Goal: Task Accomplishment & Management: Complete application form

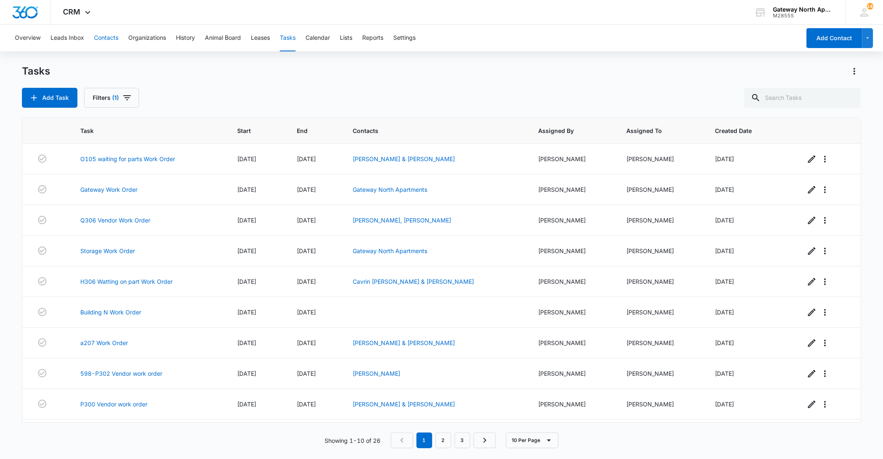
click at [112, 31] on button "Contacts" at bounding box center [106, 38] width 24 height 27
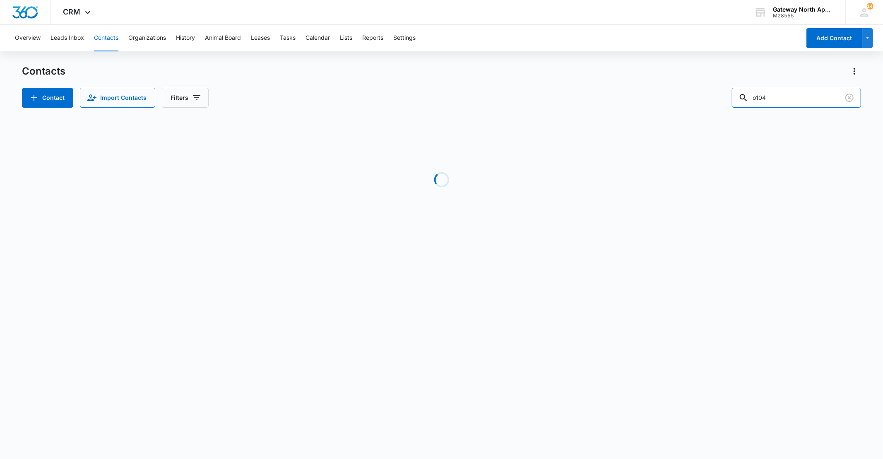
drag, startPoint x: 807, startPoint y: 94, endPoint x: 643, endPoint y: 92, distance: 164.0
click at [643, 92] on div "Contact Import Contacts Filters o104" at bounding box center [441, 98] width 839 height 20
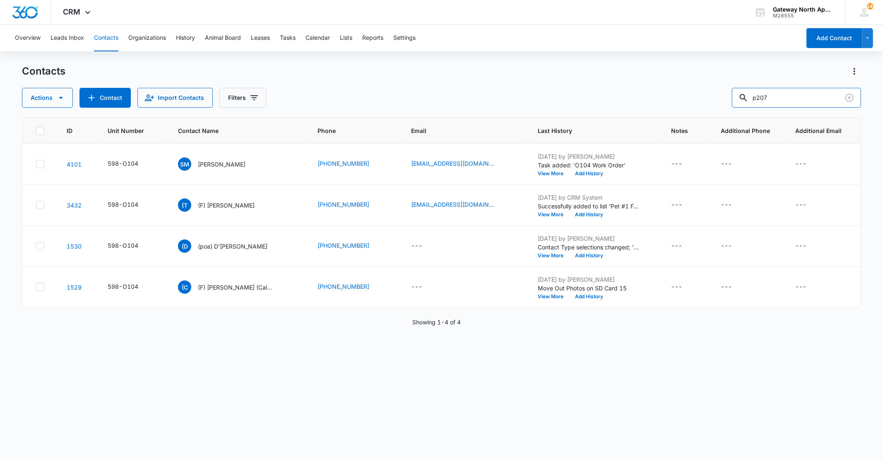
type input "p207"
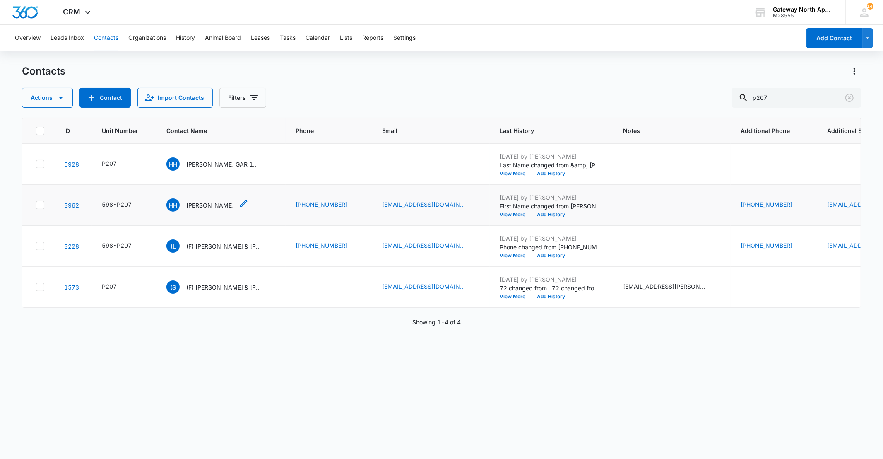
click at [210, 199] on div "HH [PERSON_NAME]" at bounding box center [199, 204] width 67 height 13
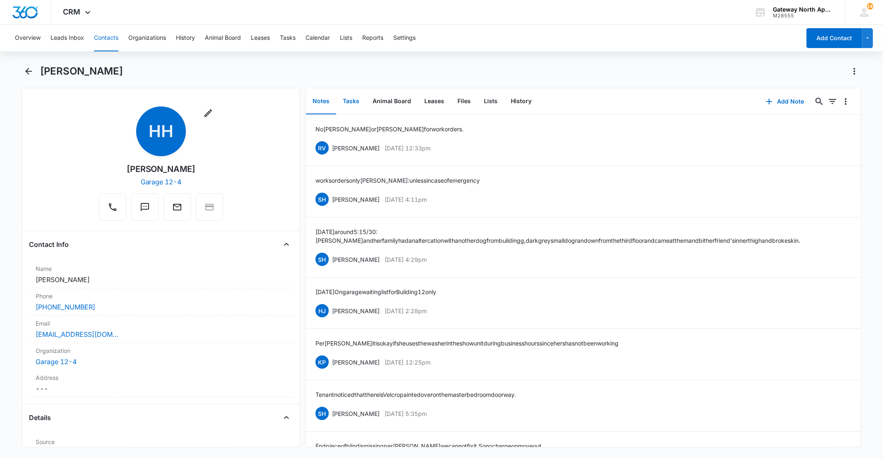
click at [364, 105] on button "Tasks" at bounding box center [351, 102] width 30 height 26
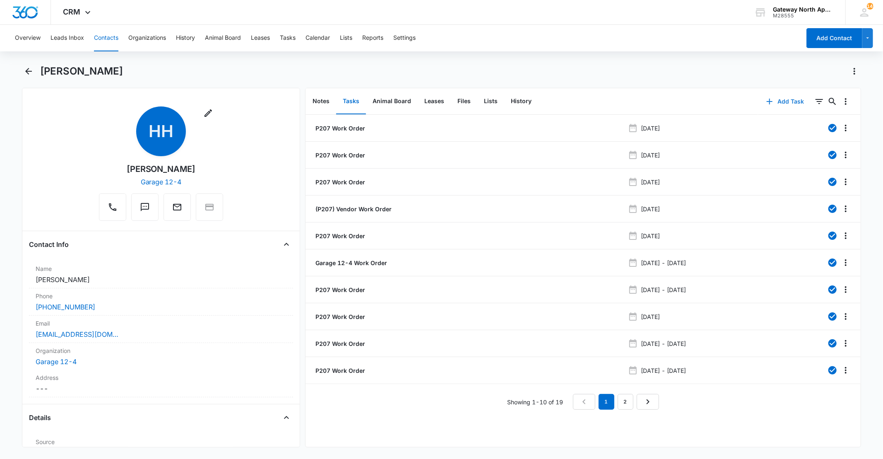
click at [793, 104] on button "Add Task" at bounding box center [785, 102] width 55 height 20
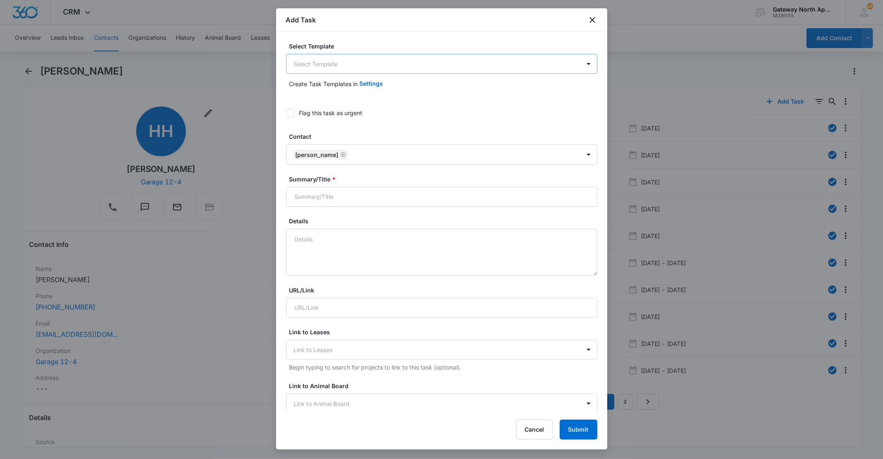
click at [479, 65] on body "CRM Apps Reputation Websites Forms CRM Email Social Content Ads Intelligence Fi…" at bounding box center [441, 229] width 883 height 459
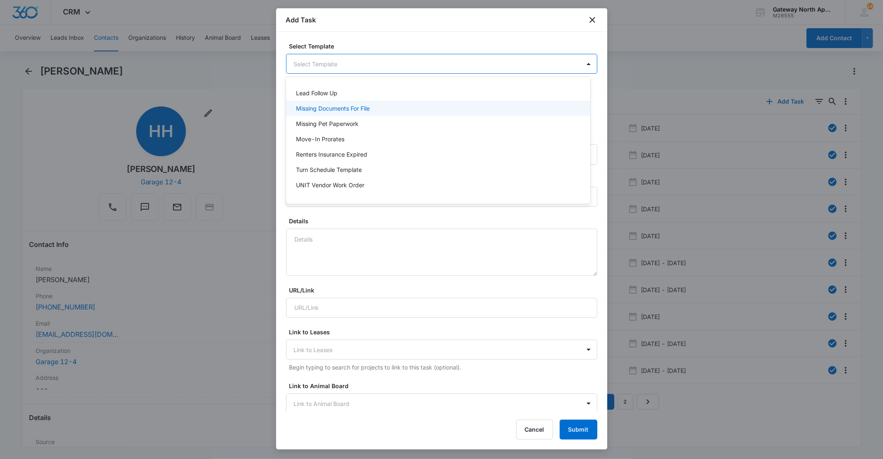
scroll to position [73, 0]
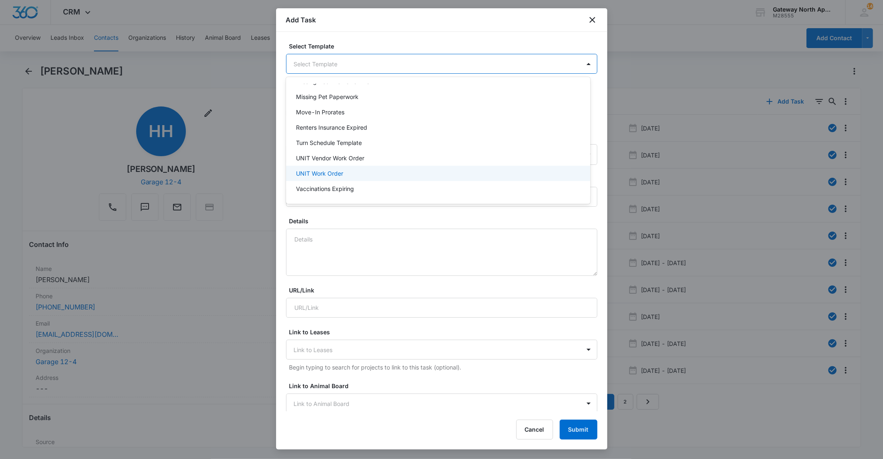
click at [429, 178] on div "UNIT Work Order" at bounding box center [438, 173] width 304 height 15
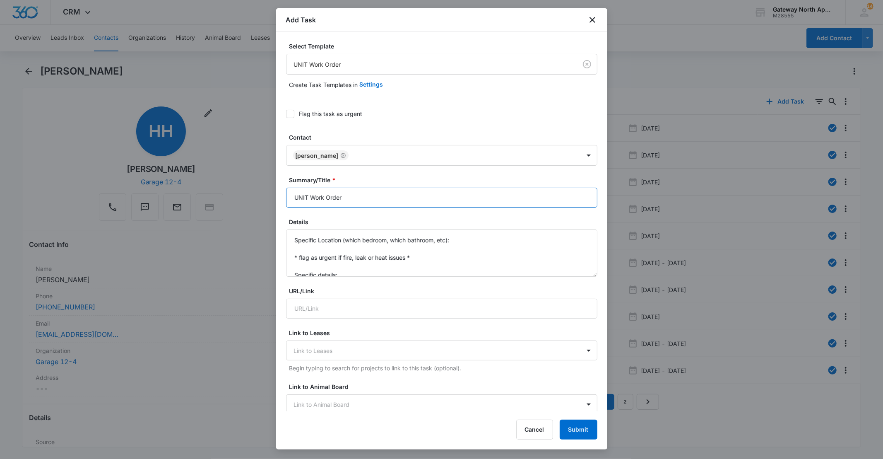
drag, startPoint x: 310, startPoint y: 197, endPoint x: 265, endPoint y: 194, distance: 44.4
click at [264, 198] on body "CRM Apps Reputation Websites Forms CRM Email Social Content Ads Intelligence Fi…" at bounding box center [441, 229] width 883 height 459
type input "P207 Work Order"
drag, startPoint x: 344, startPoint y: 275, endPoint x: 255, endPoint y: 168, distance: 139.1
click at [255, 170] on body "CRM Apps Reputation Websites Forms CRM Email Social Content Ads Intelligence Fi…" at bounding box center [441, 229] width 883 height 459
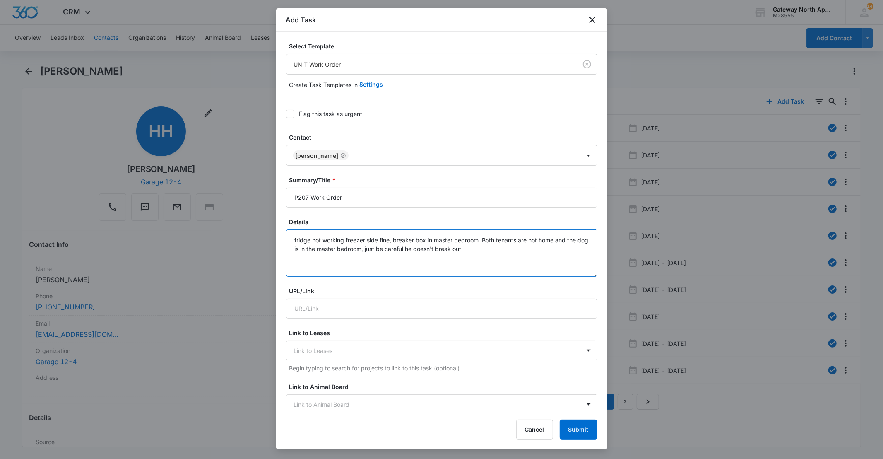
click at [479, 255] on textarea "fridge not working freezer side fine, breaker box in master bedroom. Both tenan…" at bounding box center [441, 252] width 311 height 47
click at [291, 112] on icon at bounding box center [290, 113] width 7 height 7
click at [286, 114] on input "Flag this task as urgent" at bounding box center [286, 114] width 0 height 0
click at [481, 243] on textarea "fridge not working freezer side fine, breaker box in master bedroom. Both tenan…" at bounding box center [441, 252] width 311 height 47
click at [487, 245] on textarea "fridge not working freezer side fine, breaker box in master bedroom. Both tenan…" at bounding box center [441, 252] width 311 height 47
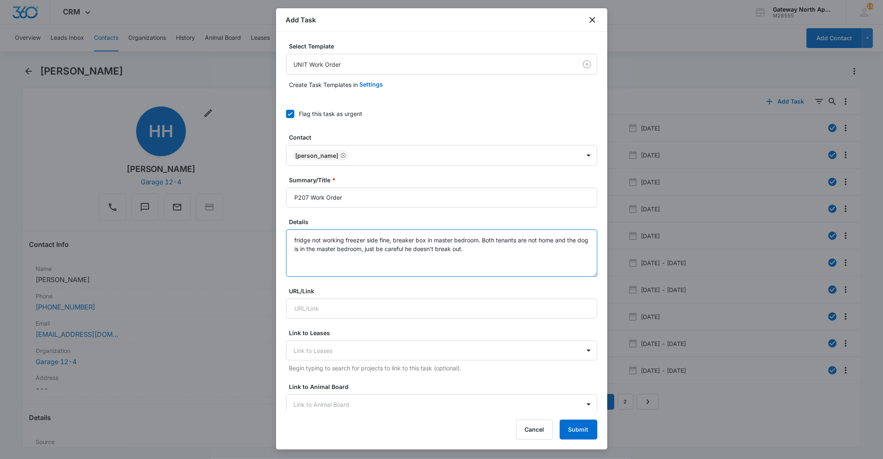
type textarea "fridge not working freezer side fine, breaker box in master bedroom. Both tenan…"
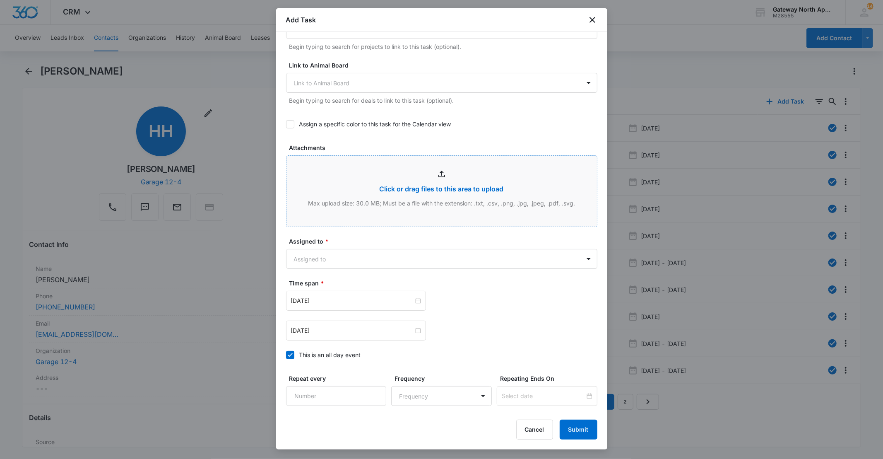
scroll to position [322, 0]
click at [424, 253] on body "CRM Apps Reputation Websites Forms CRM Email Social Content Ads Intelligence Fi…" at bounding box center [441, 229] width 883 height 459
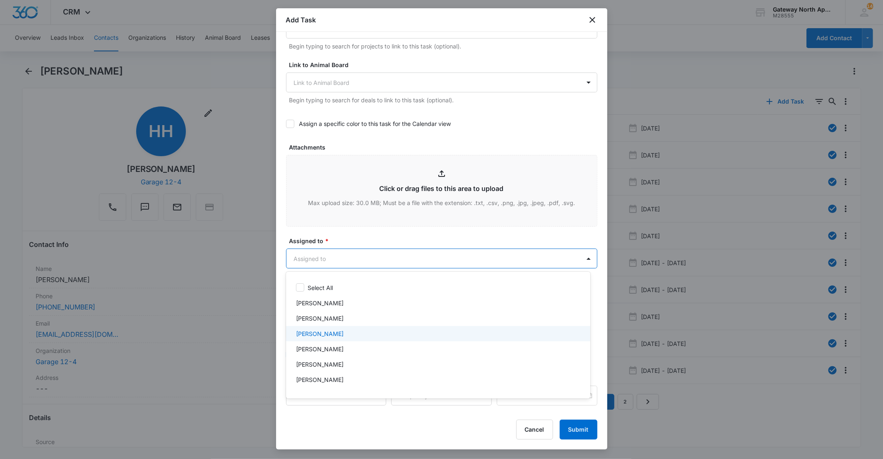
click at [409, 339] on div "[PERSON_NAME]" at bounding box center [438, 333] width 304 height 15
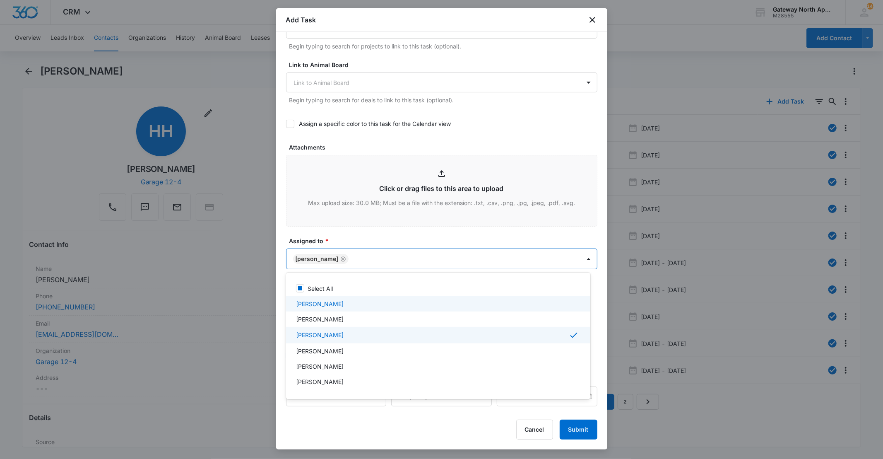
click at [411, 237] on div at bounding box center [441, 229] width 883 height 459
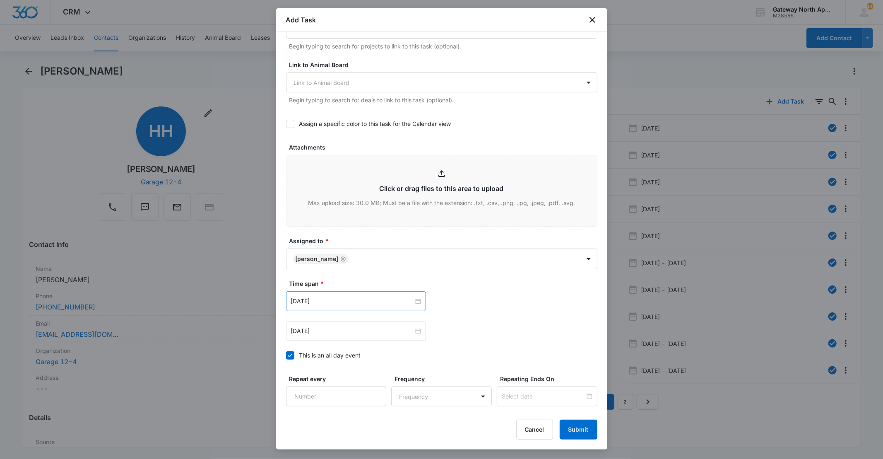
click at [413, 295] on div "[DATE]" at bounding box center [356, 301] width 140 height 20
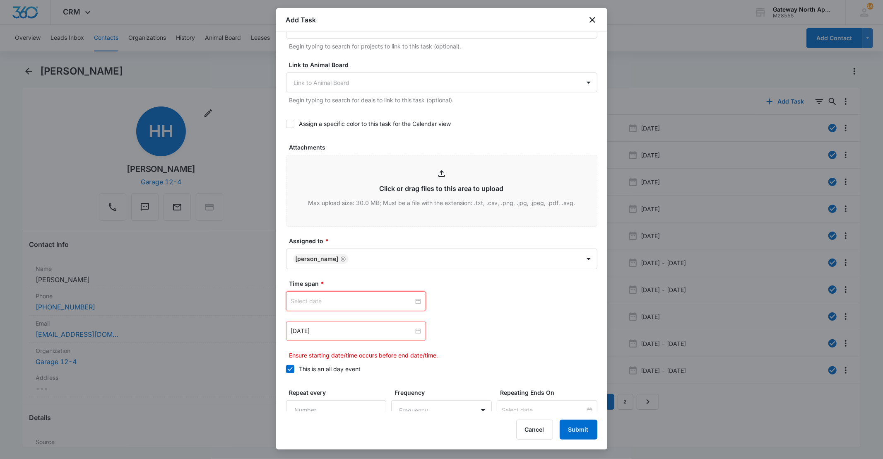
click at [414, 297] on div at bounding box center [356, 300] width 130 height 9
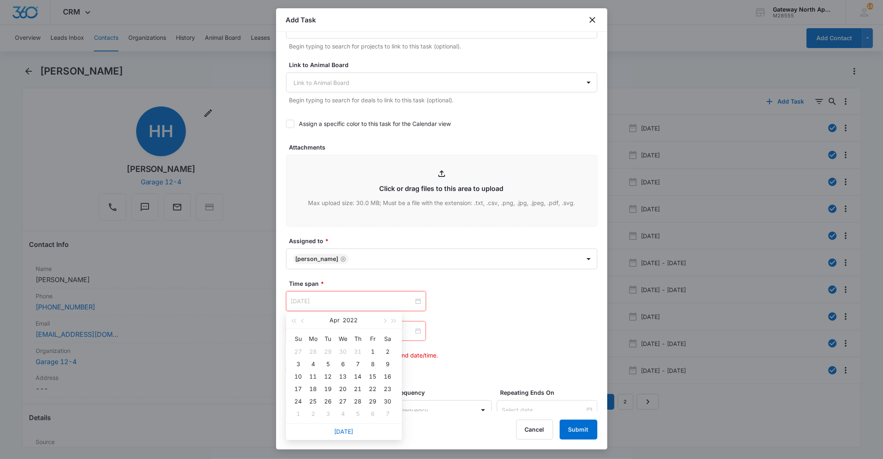
type input "[DATE]"
click at [347, 429] on link "[DATE]" at bounding box center [344, 431] width 19 height 7
type input "[DATE]"
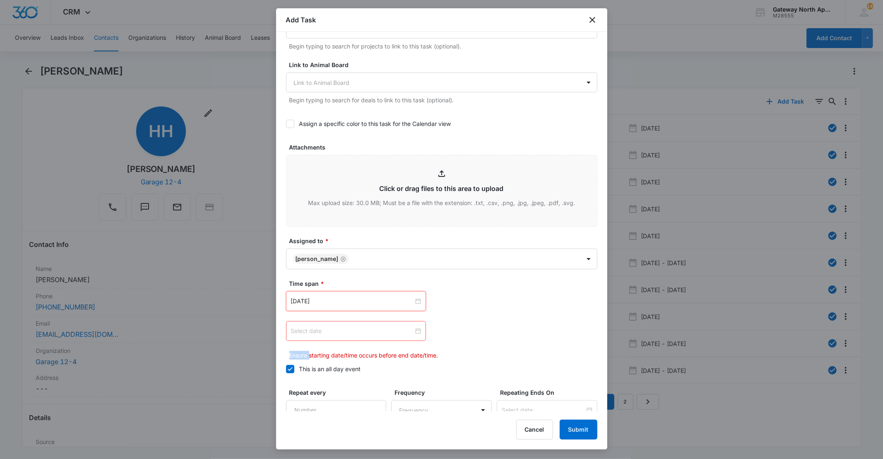
click at [417, 330] on div at bounding box center [356, 330] width 130 height 9
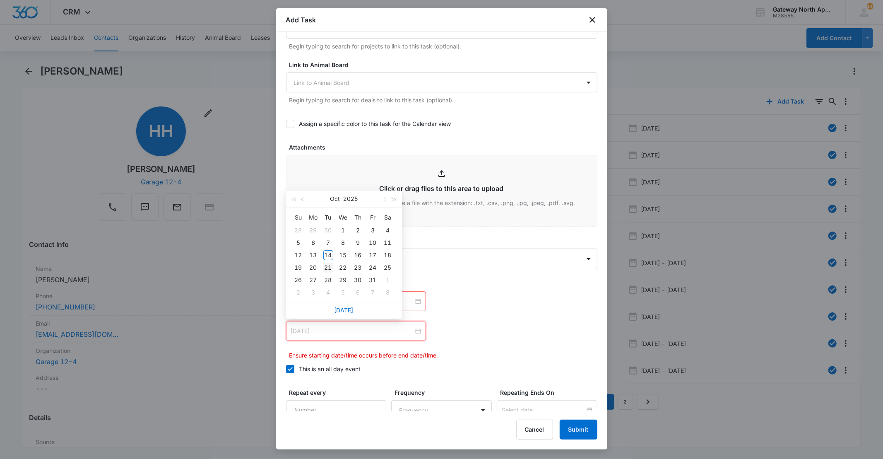
type input "[DATE]"
click at [322, 265] on td "21" at bounding box center [328, 267] width 15 height 12
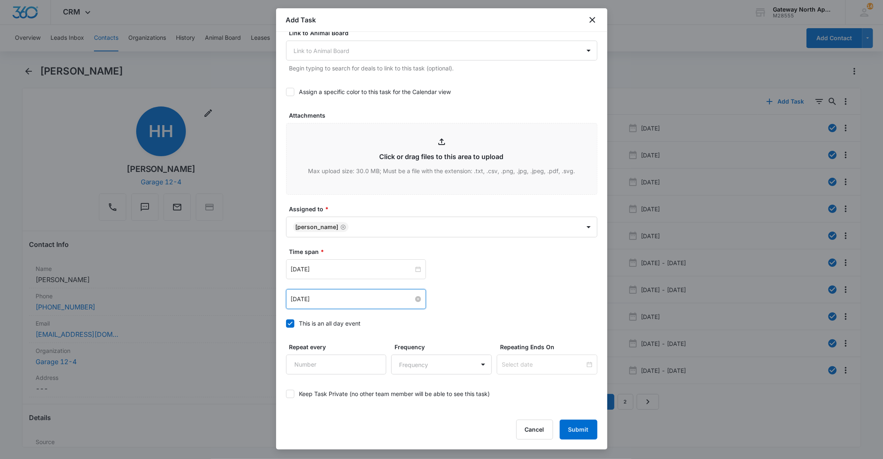
scroll to position [387, 0]
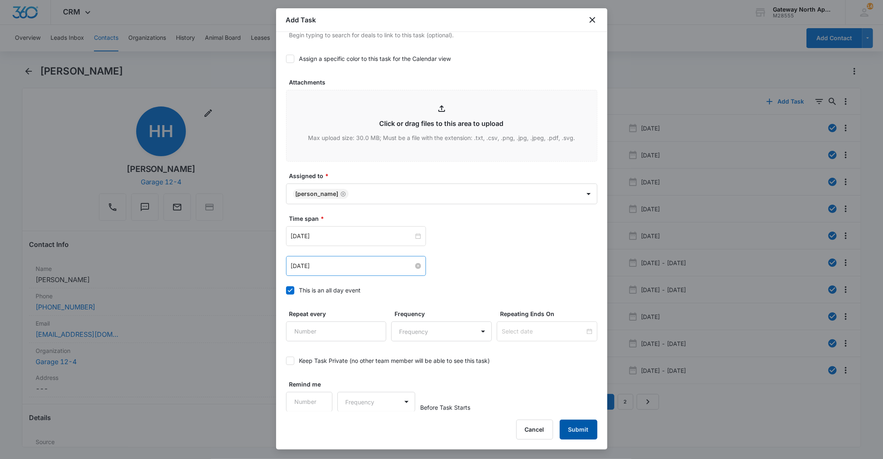
click at [587, 434] on button "Submit" at bounding box center [579, 429] width 38 height 20
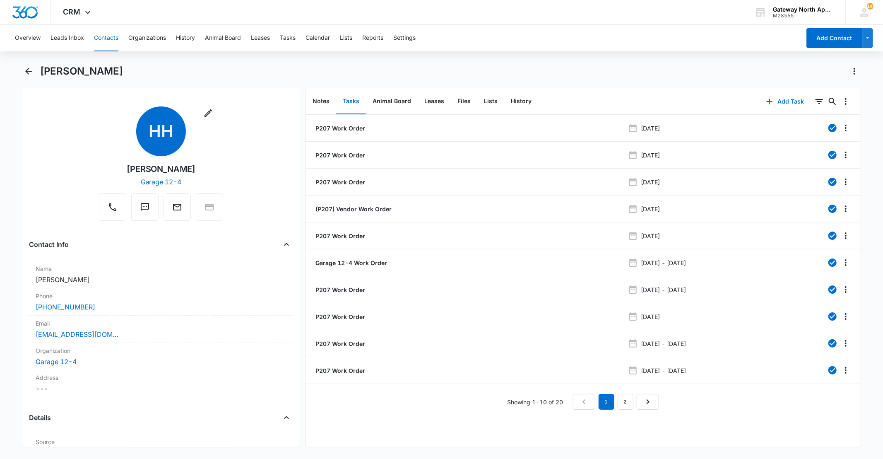
click at [117, 36] on button "Contacts" at bounding box center [106, 38] width 24 height 27
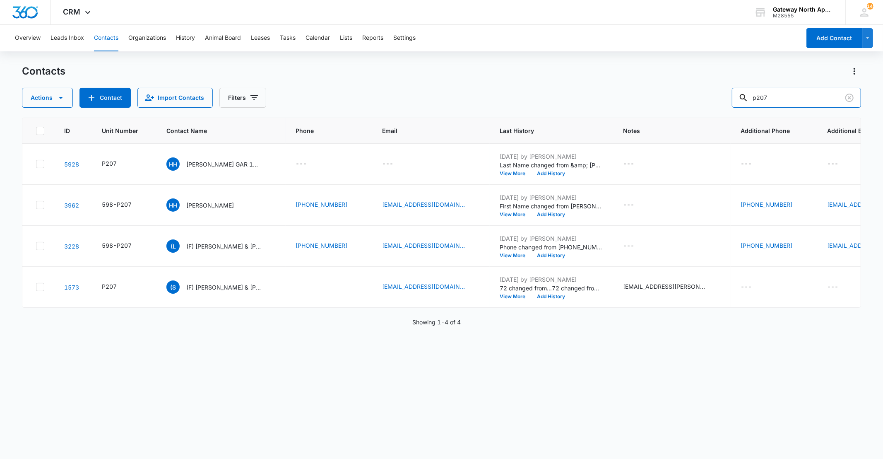
drag, startPoint x: 797, startPoint y: 94, endPoint x: 513, endPoint y: 86, distance: 284.2
click at [513, 86] on div "Contacts Actions Contact Import Contacts Filters p207" at bounding box center [441, 86] width 839 height 43
type input "f102"
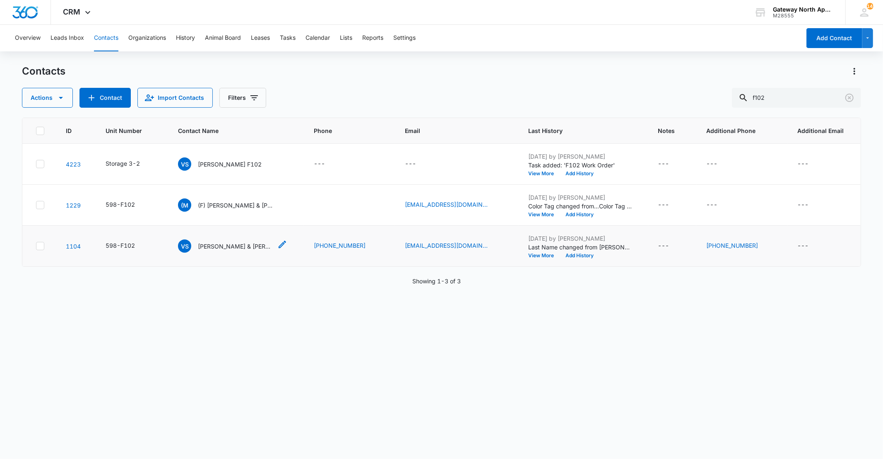
click at [225, 242] on p "[PERSON_NAME] & [PERSON_NAME] & [PERSON_NAME]" at bounding box center [235, 246] width 75 height 9
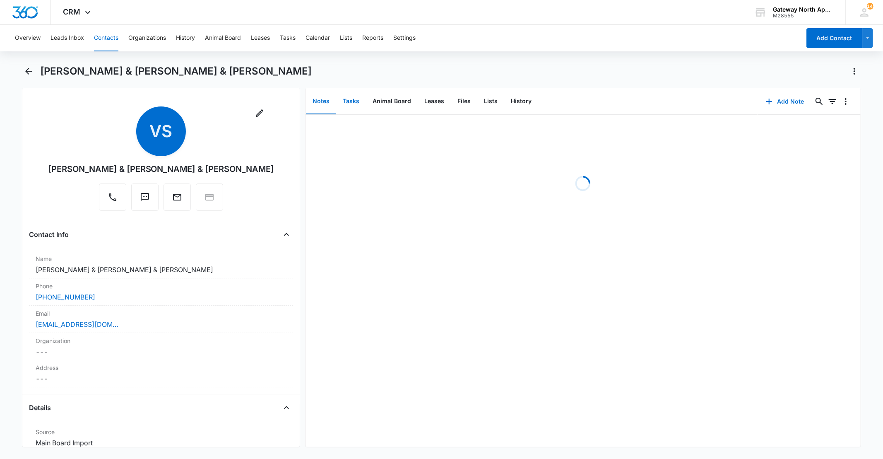
click at [354, 103] on button "Tasks" at bounding box center [351, 102] width 30 height 26
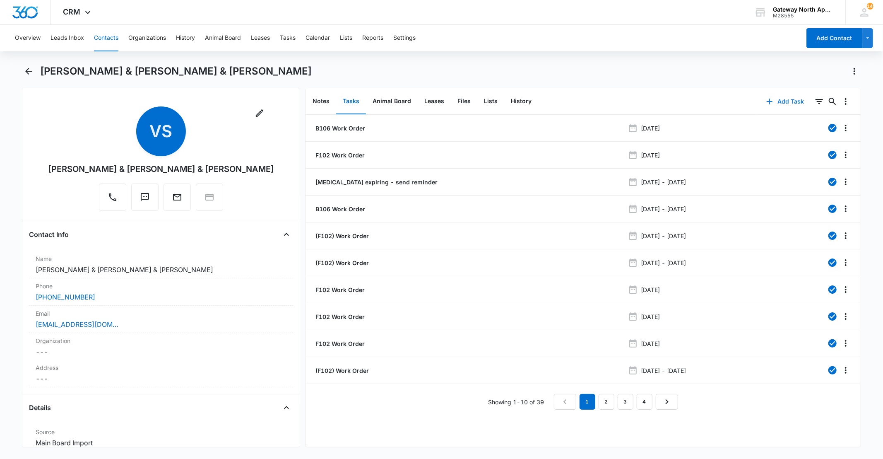
click at [783, 101] on button "Add Task" at bounding box center [785, 102] width 55 height 20
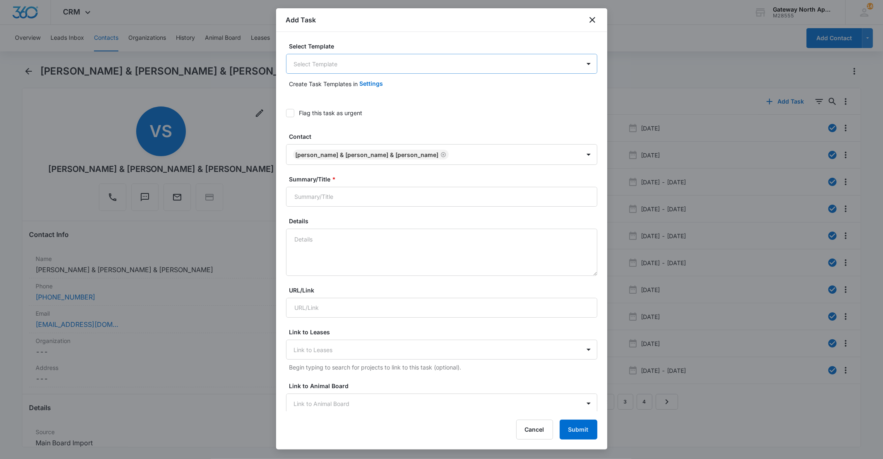
click at [446, 61] on body "CRM Apps Reputation Websites Forms CRM Email Social Content Ads Intelligence Fi…" at bounding box center [441, 229] width 883 height 459
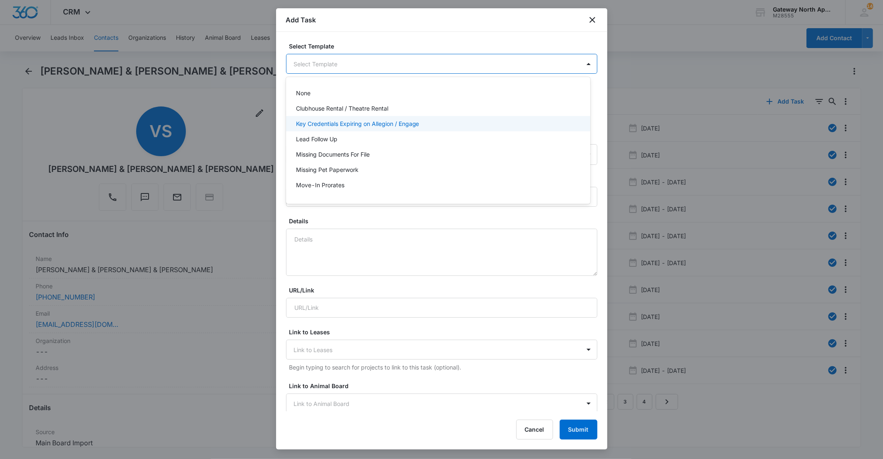
scroll to position [73, 0]
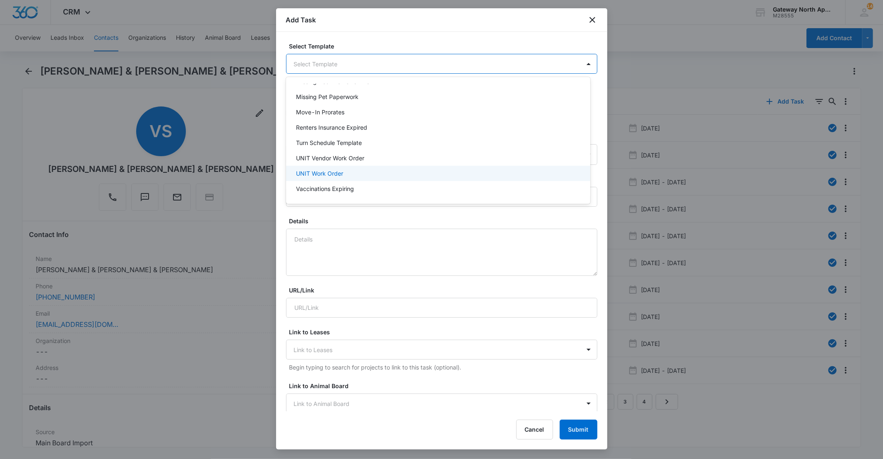
click at [381, 172] on div "UNIT Work Order" at bounding box center [437, 173] width 283 height 9
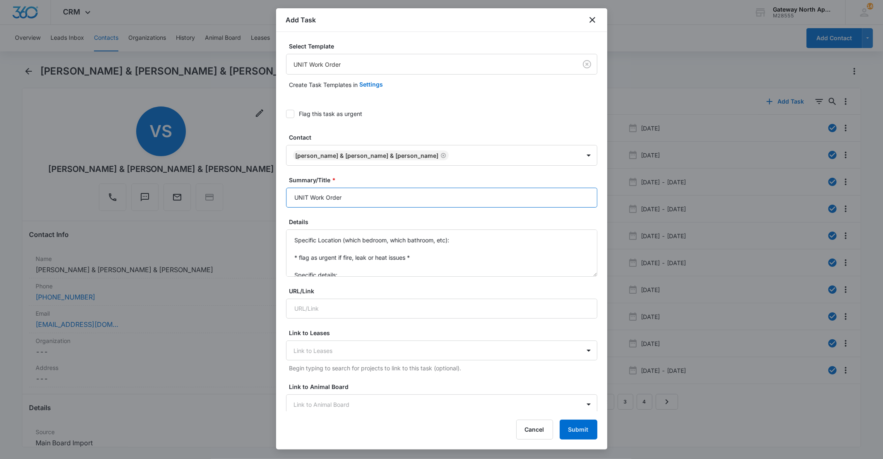
drag, startPoint x: 308, startPoint y: 198, endPoint x: 138, endPoint y: 147, distance: 177.0
click at [135, 150] on body "CRM Apps Reputation Websites Forms CRM Email Social Content Ads Intelligence Fi…" at bounding box center [441, 229] width 883 height 459
type input "F102 Work Order"
drag, startPoint x: 353, startPoint y: 275, endPoint x: 241, endPoint y: 137, distance: 177.5
click at [241, 137] on body "CRM Apps Reputation Websites Forms CRM Email Social Content Ads Intelligence Fi…" at bounding box center [441, 229] width 883 height 459
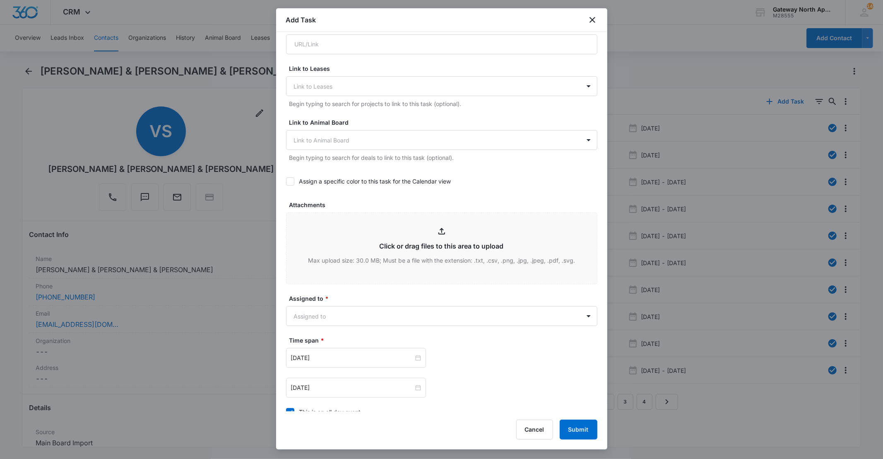
scroll to position [276, 0]
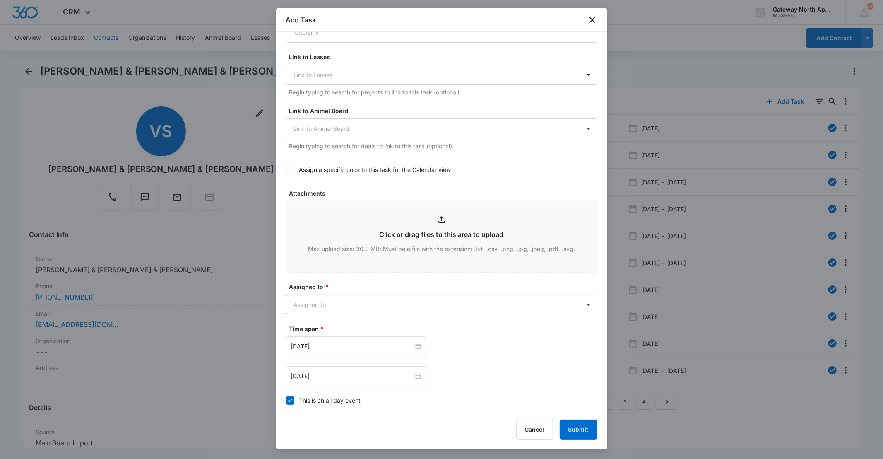
type textarea "tenants do not have any hot water"
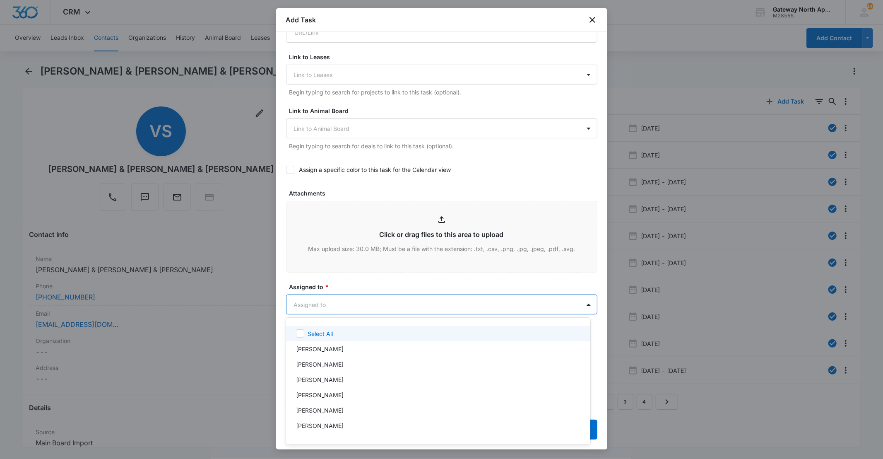
click at [394, 308] on body "CRM Apps Reputation Websites Forms CRM Email Social Content Ads Intelligence Fi…" at bounding box center [441, 229] width 883 height 459
click at [379, 382] on div "[PERSON_NAME]" at bounding box center [437, 379] width 283 height 9
click at [385, 276] on div at bounding box center [441, 229] width 883 height 459
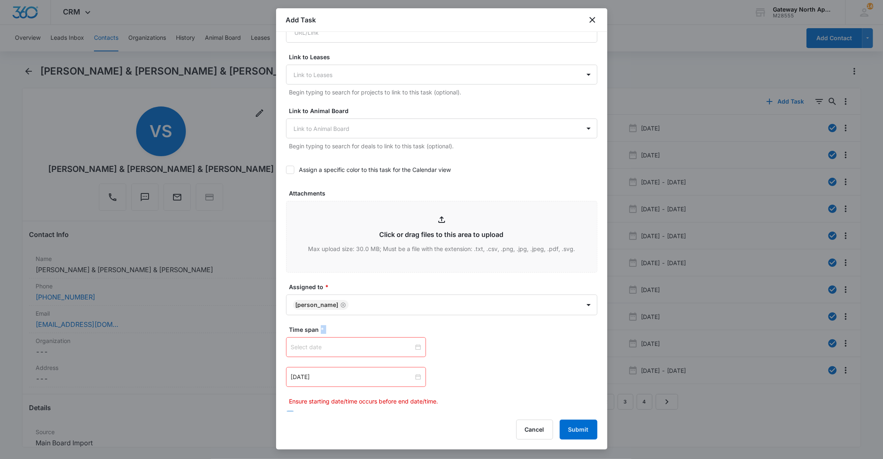
click at [415, 345] on div at bounding box center [356, 346] width 130 height 9
type input "[DATE]"
click at [344, 322] on div "[DATE]" at bounding box center [344, 326] width 116 height 17
click at [346, 325] on link "[DATE]" at bounding box center [344, 326] width 19 height 7
type input "[DATE]"
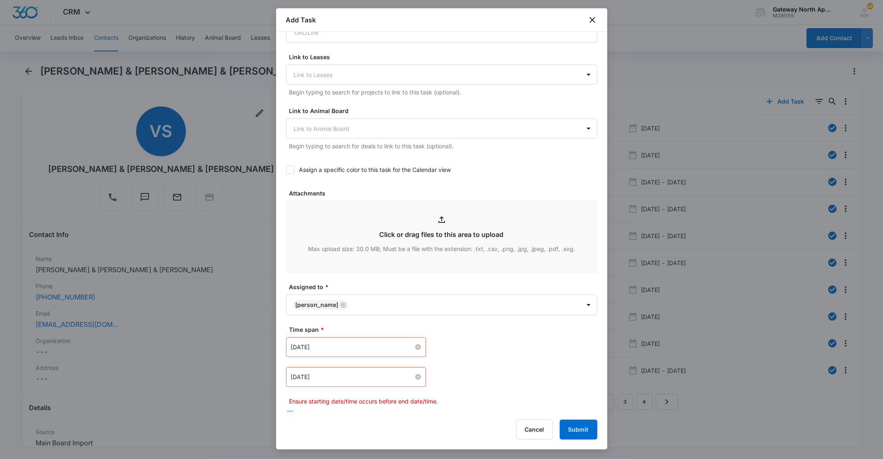
click at [416, 372] on div "[DATE]" at bounding box center [356, 376] width 130 height 9
click at [416, 377] on div at bounding box center [356, 376] width 130 height 9
click at [354, 352] on div "[DATE]" at bounding box center [344, 356] width 116 height 17
click at [348, 353] on link "[DATE]" at bounding box center [344, 355] width 19 height 7
type input "[DATE]"
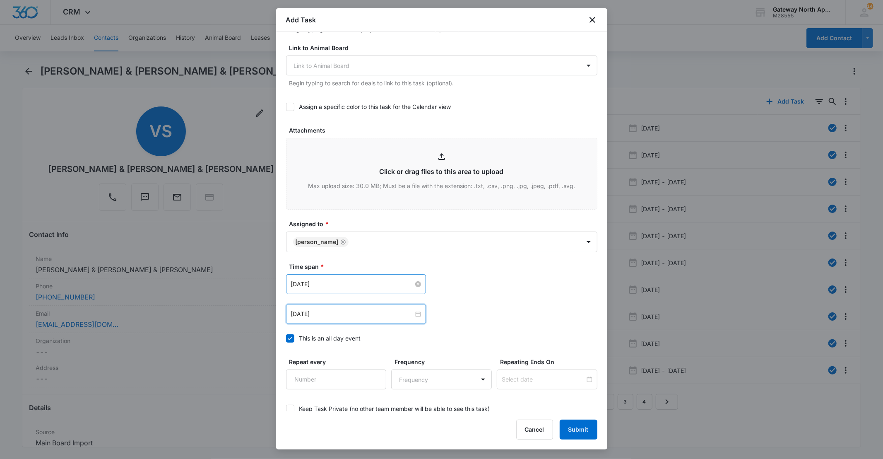
scroll to position [387, 0]
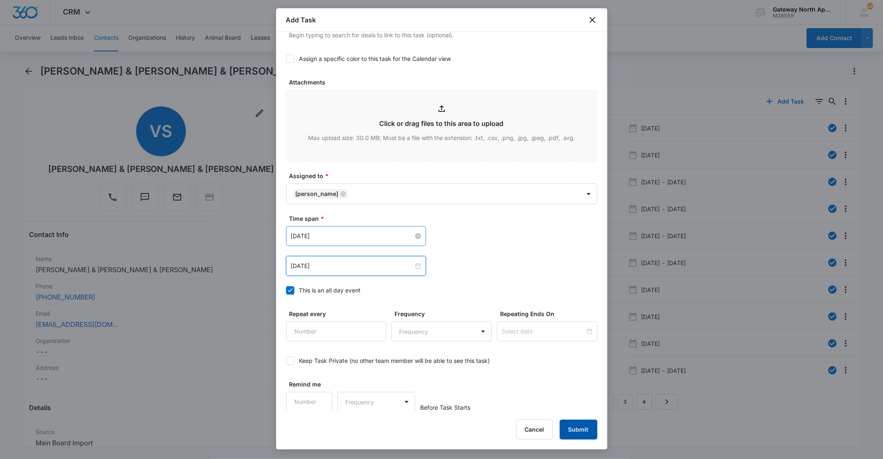
click at [581, 431] on button "Submit" at bounding box center [579, 429] width 38 height 20
